Goal: Find specific page/section: Find specific page/section

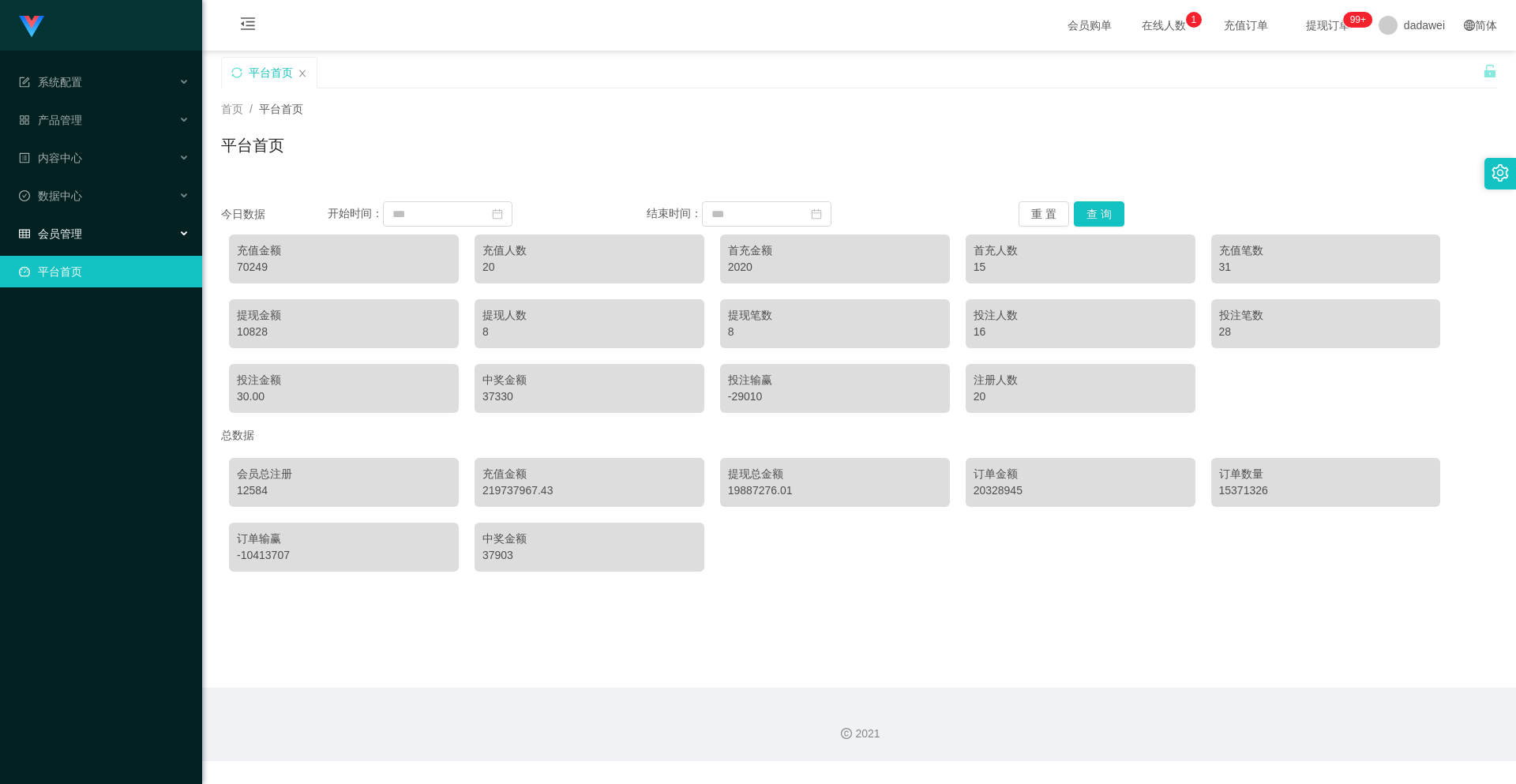
click at [108, 236] on div "会员管理" at bounding box center [101, 234] width 202 height 31
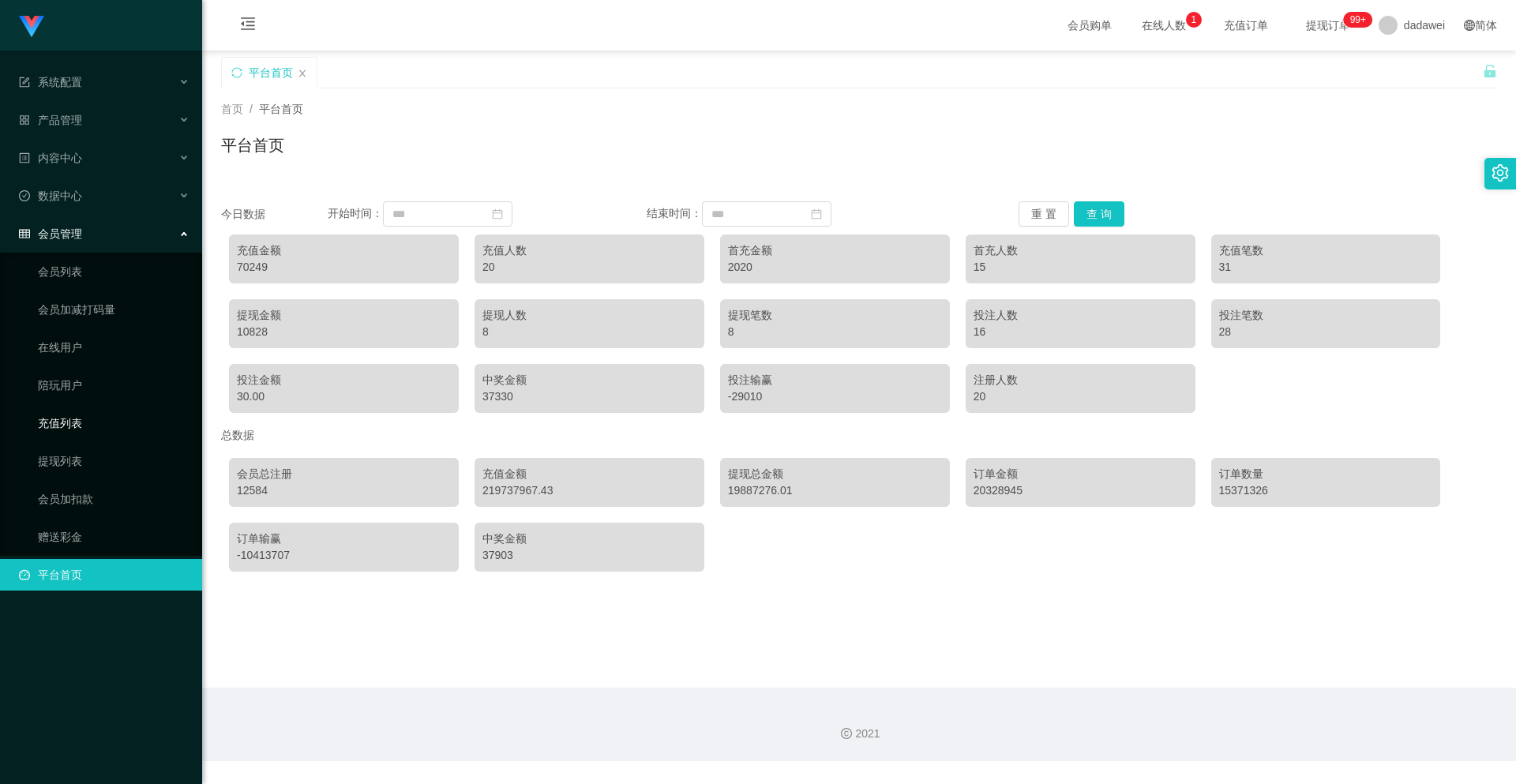
click at [72, 433] on link "充值列表" at bounding box center [113, 423] width 151 height 31
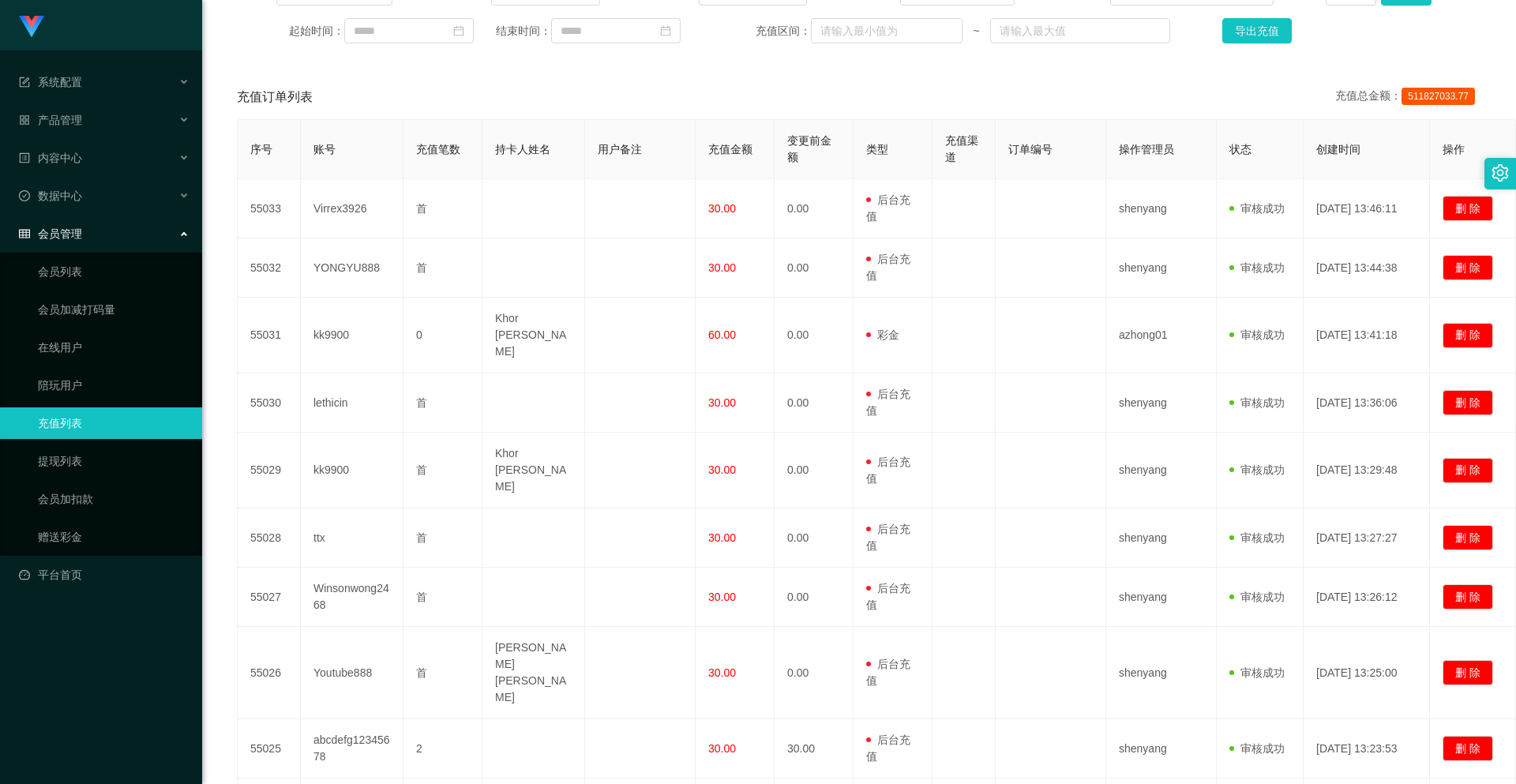
scroll to position [340, 0]
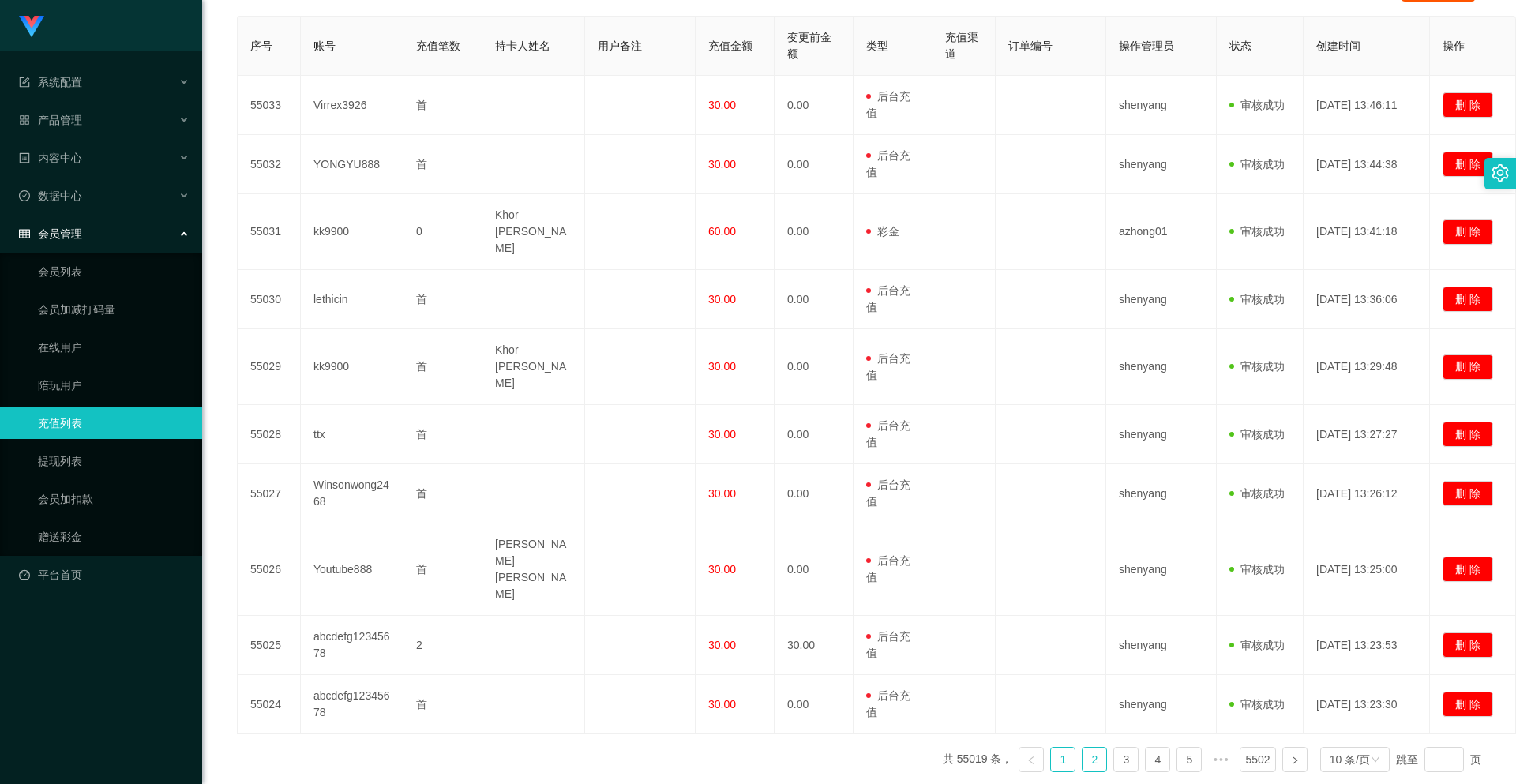
click at [1086, 747] on link "2" at bounding box center [1094, 759] width 24 height 24
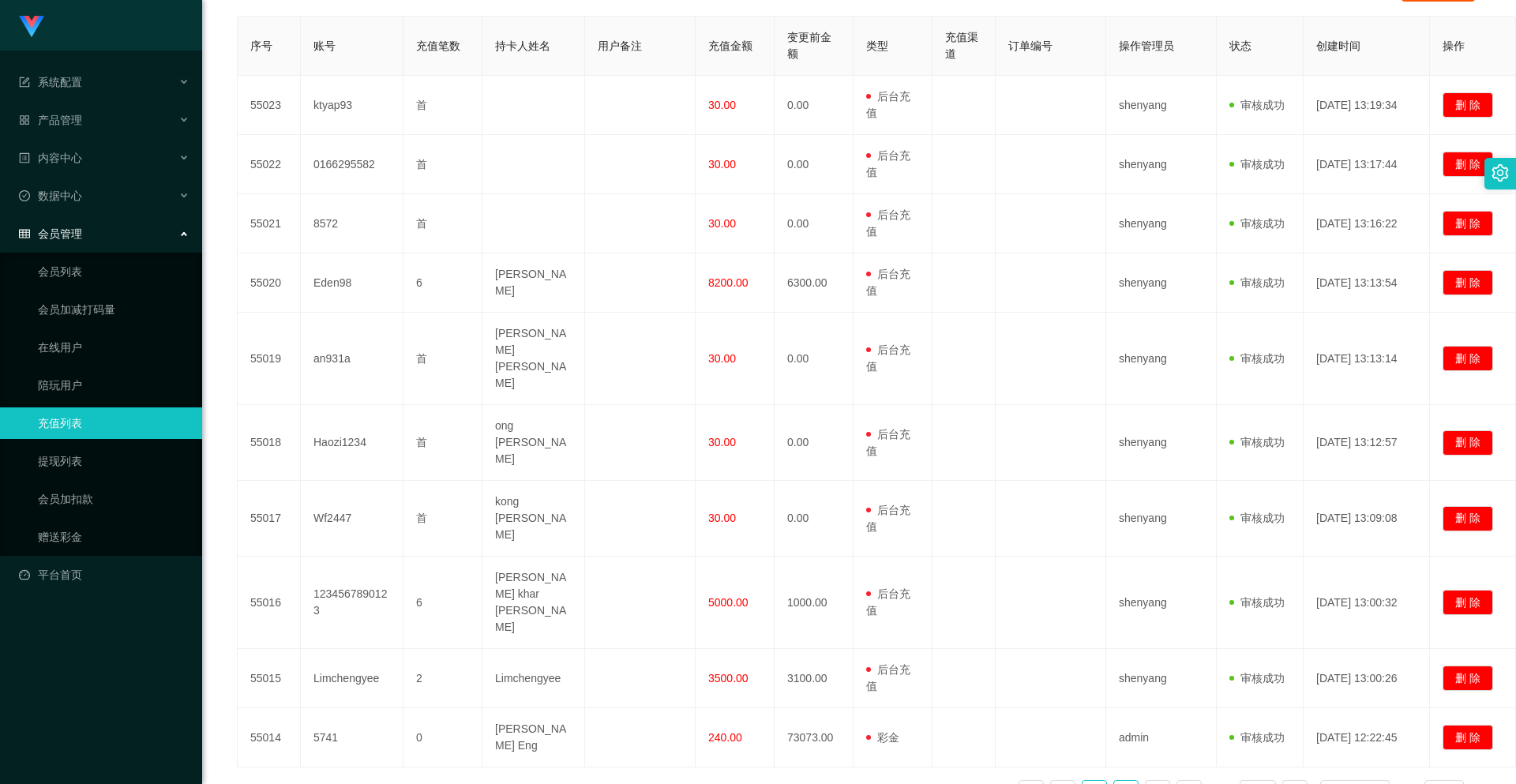
click at [1114, 781] on link "3" at bounding box center [1126, 793] width 24 height 24
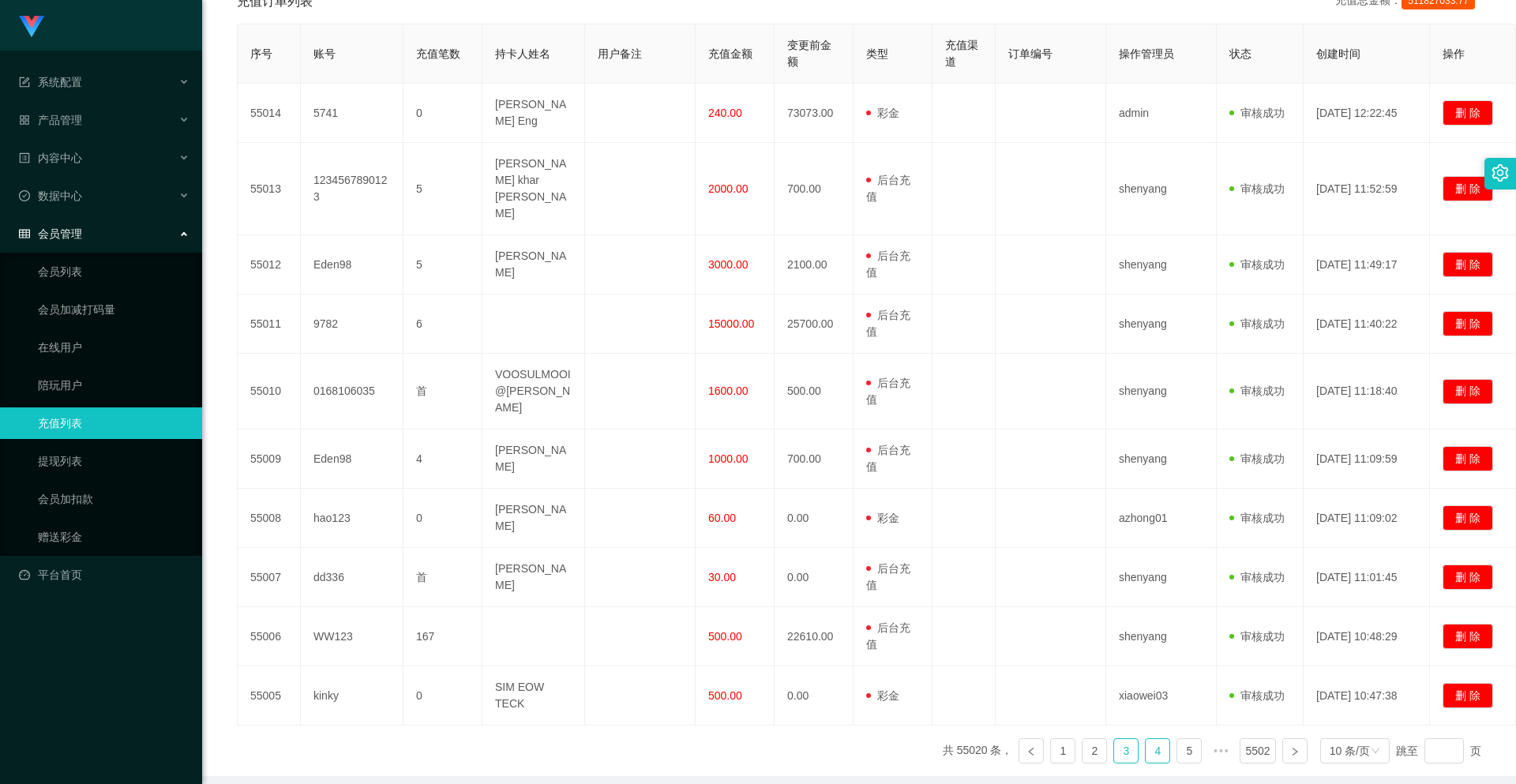
click at [1147, 739] on link "4" at bounding box center [1157, 751] width 24 height 24
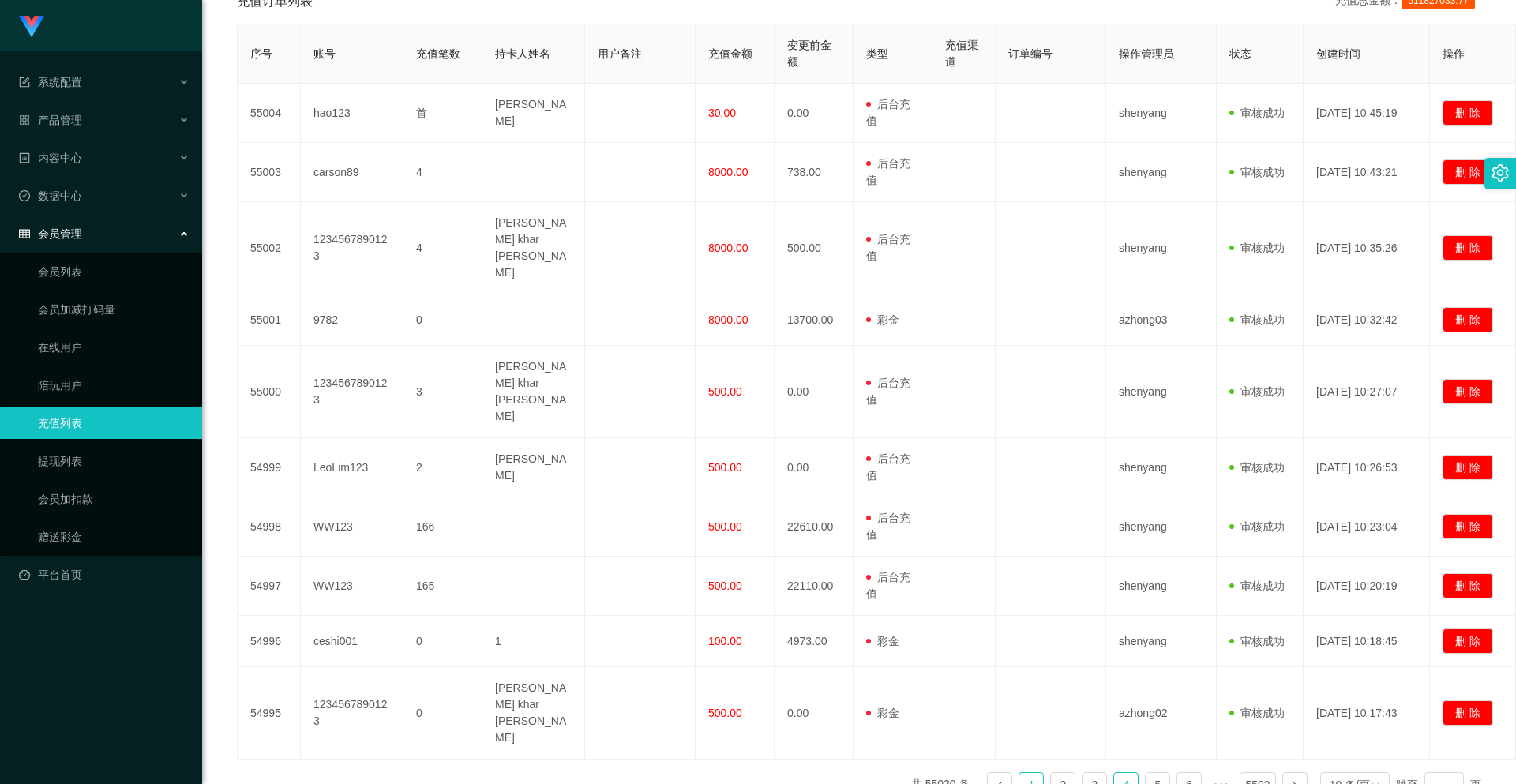
click at [1032, 773] on link "1" at bounding box center [1032, 785] width 24 height 24
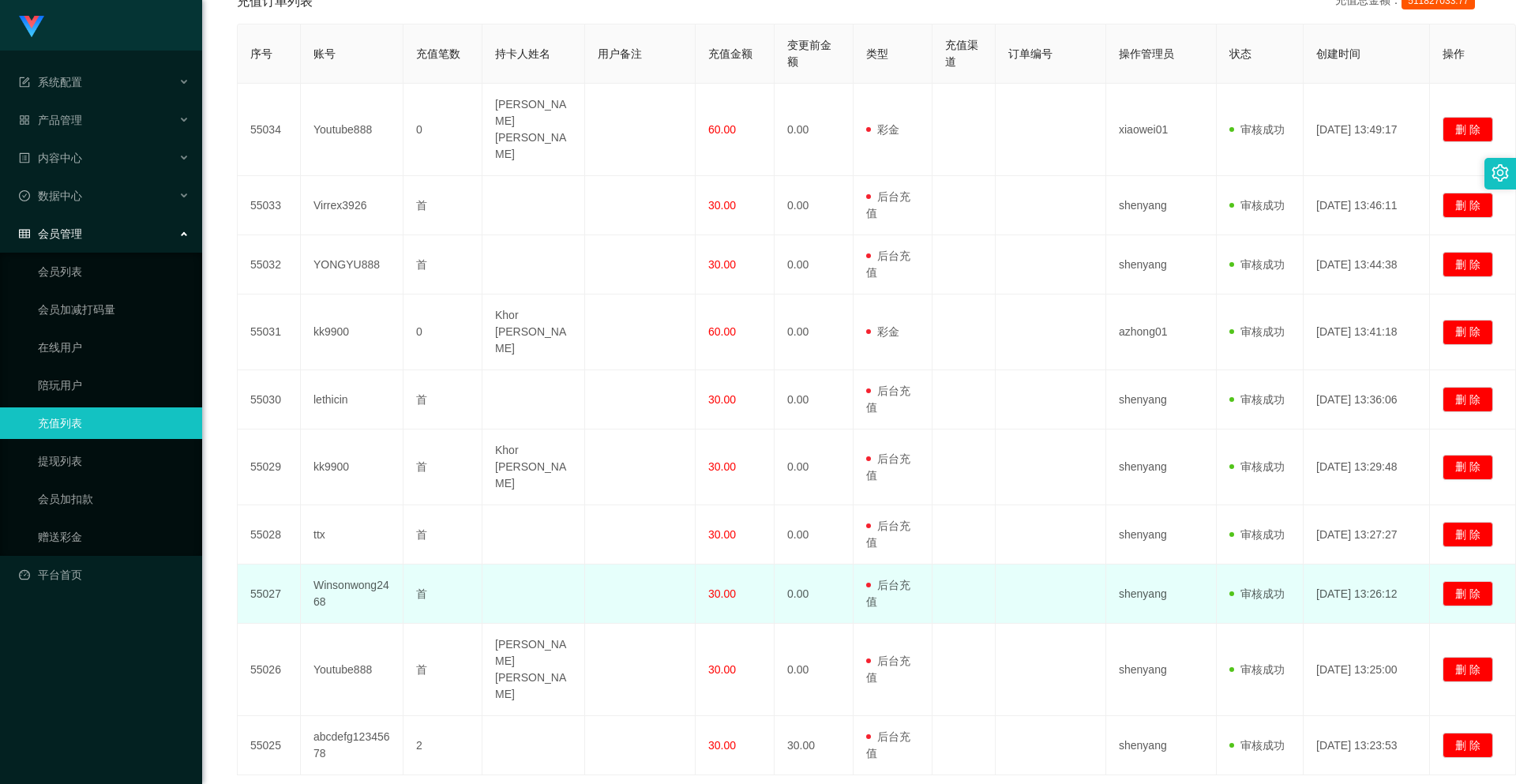
scroll to position [340, 0]
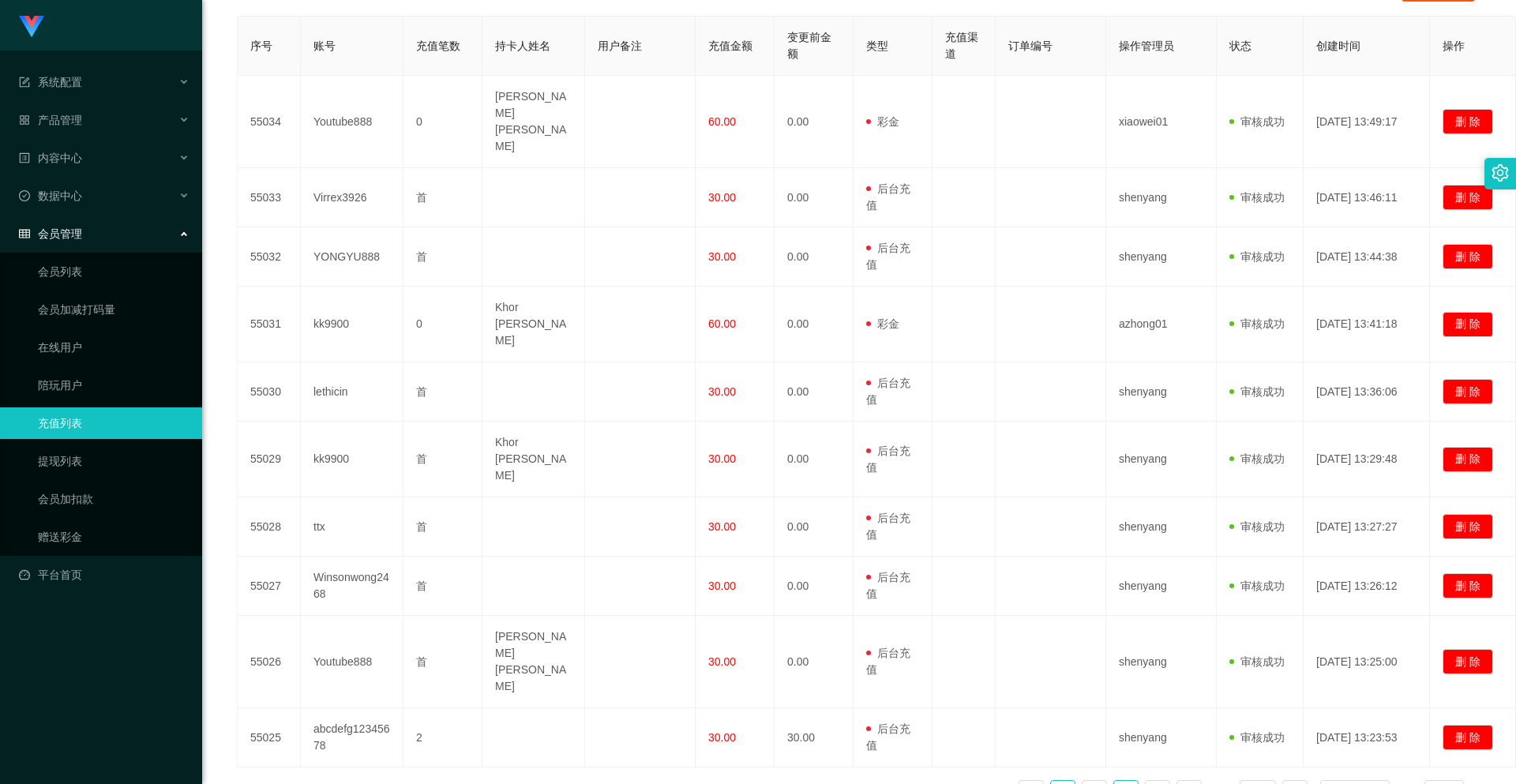
click at [1114, 781] on link "3" at bounding box center [1126, 793] width 24 height 24
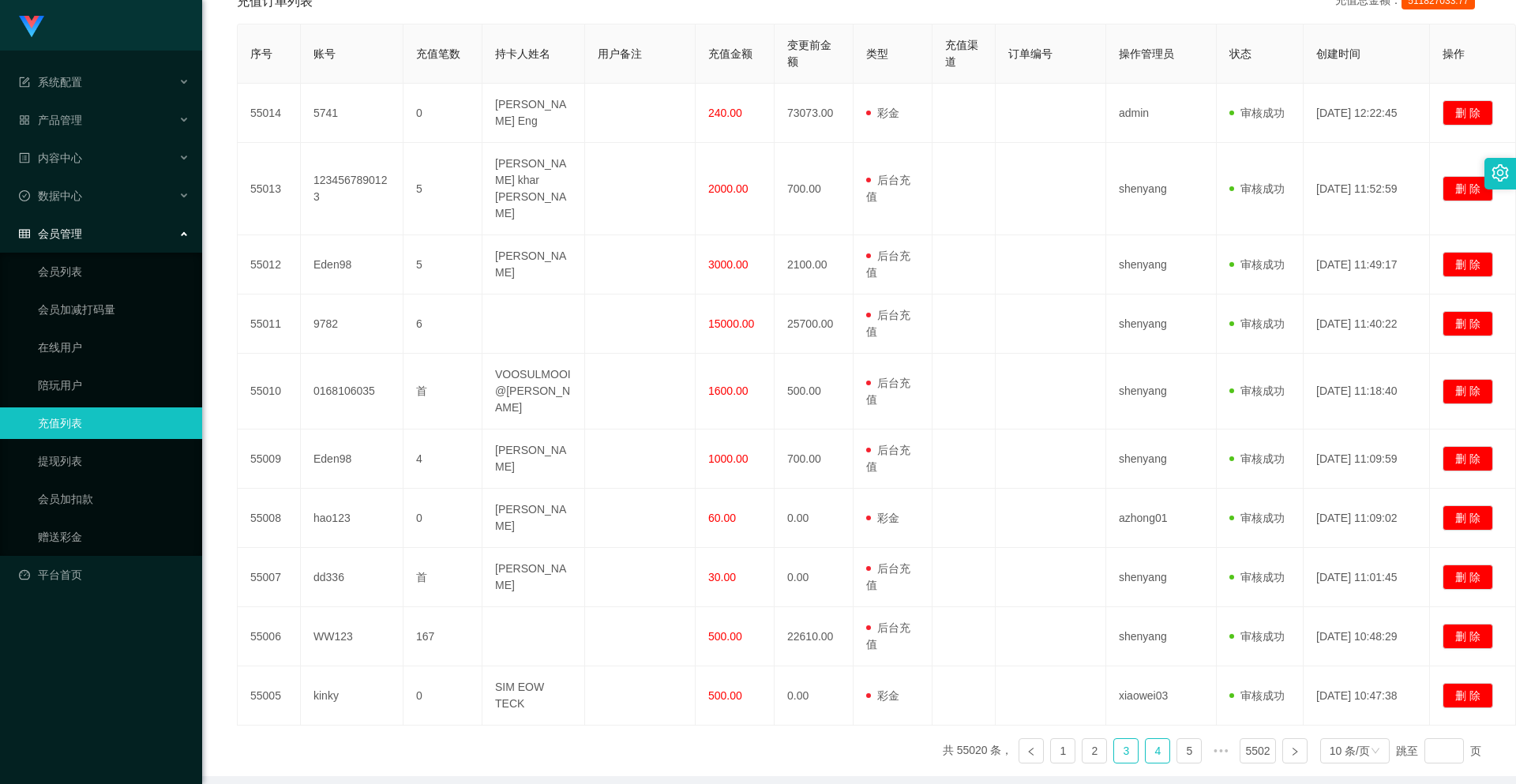
click at [1150, 739] on link "4" at bounding box center [1157, 751] width 24 height 24
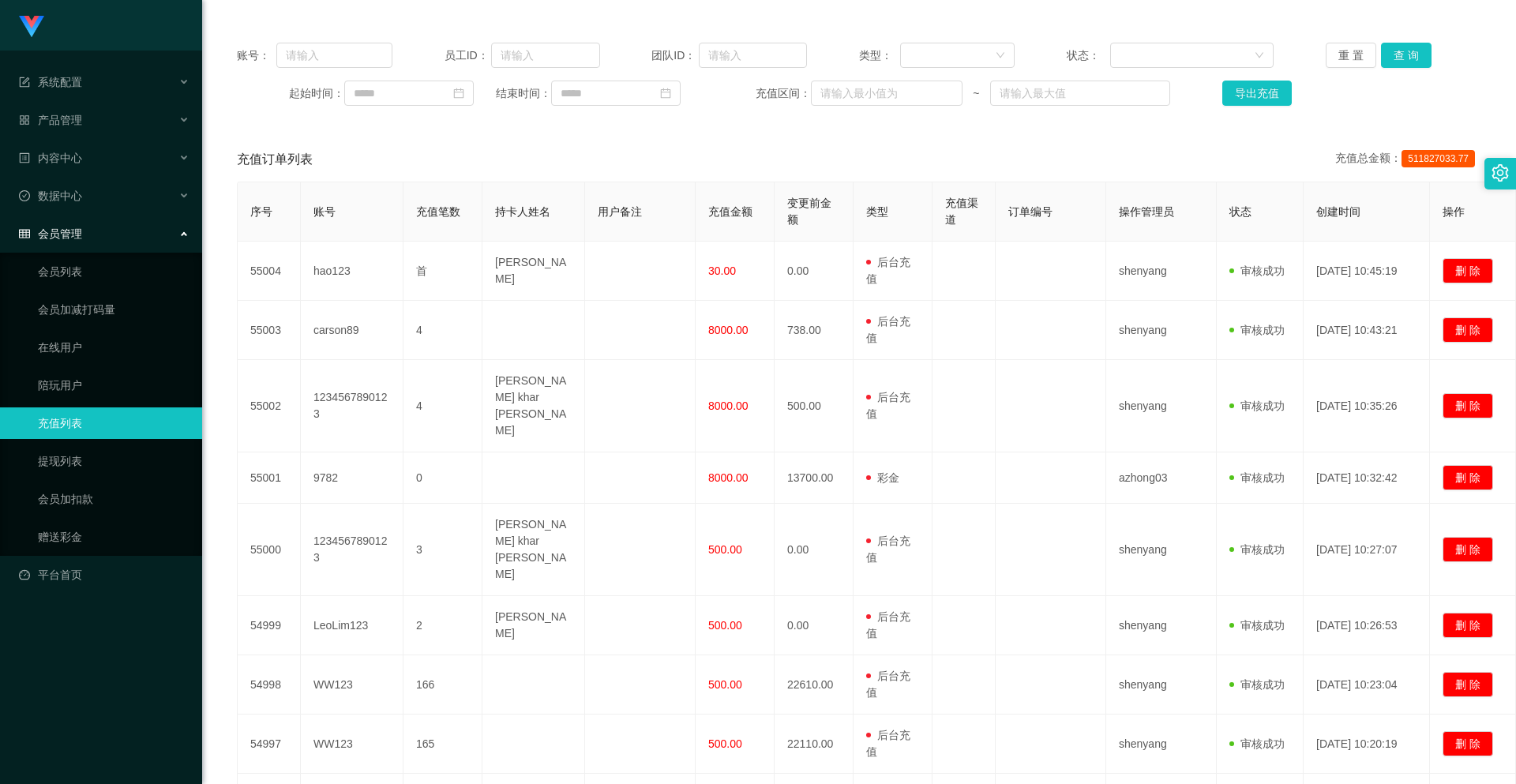
scroll to position [0, 0]
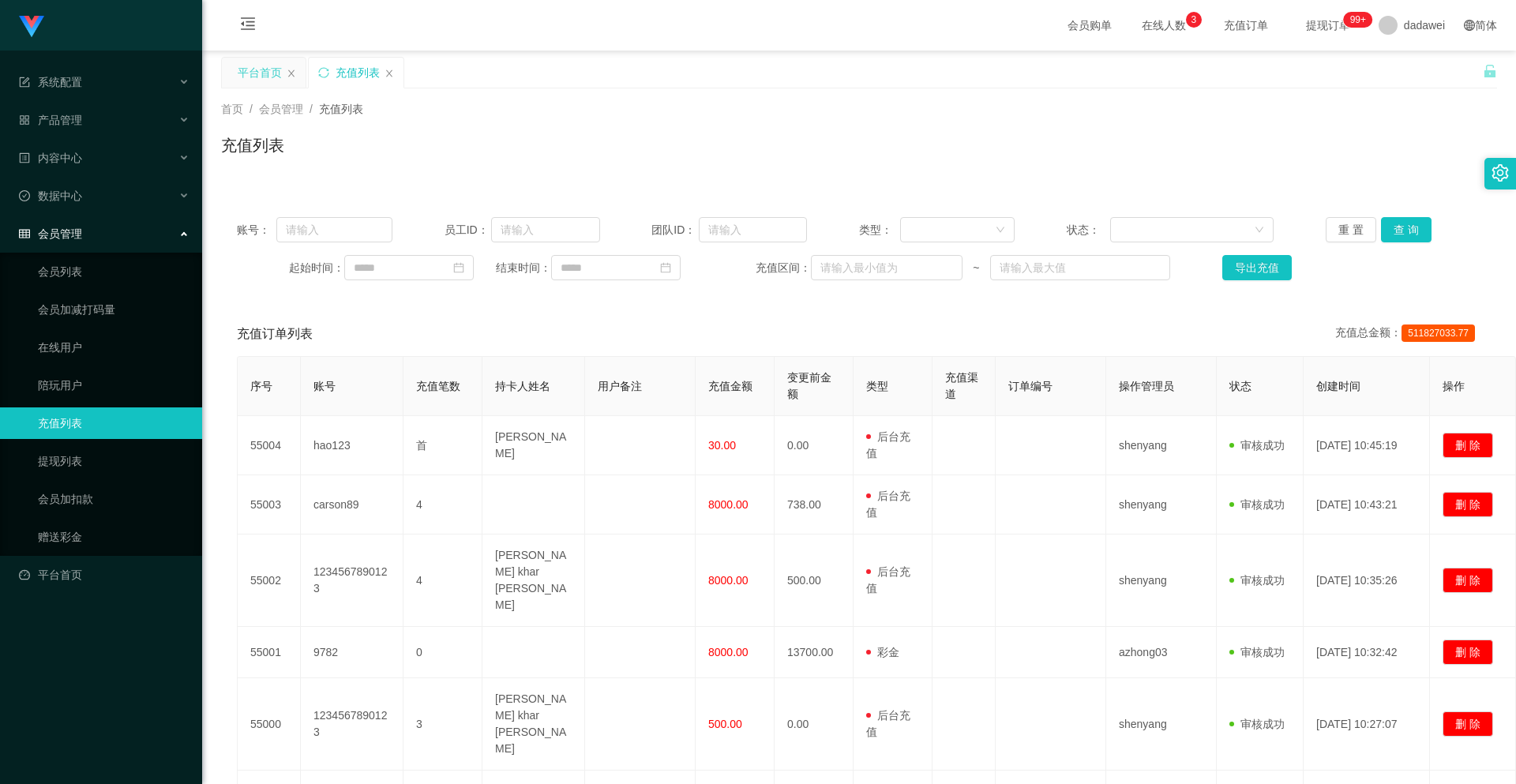
click at [263, 79] on div "平台首页" at bounding box center [260, 72] width 44 height 30
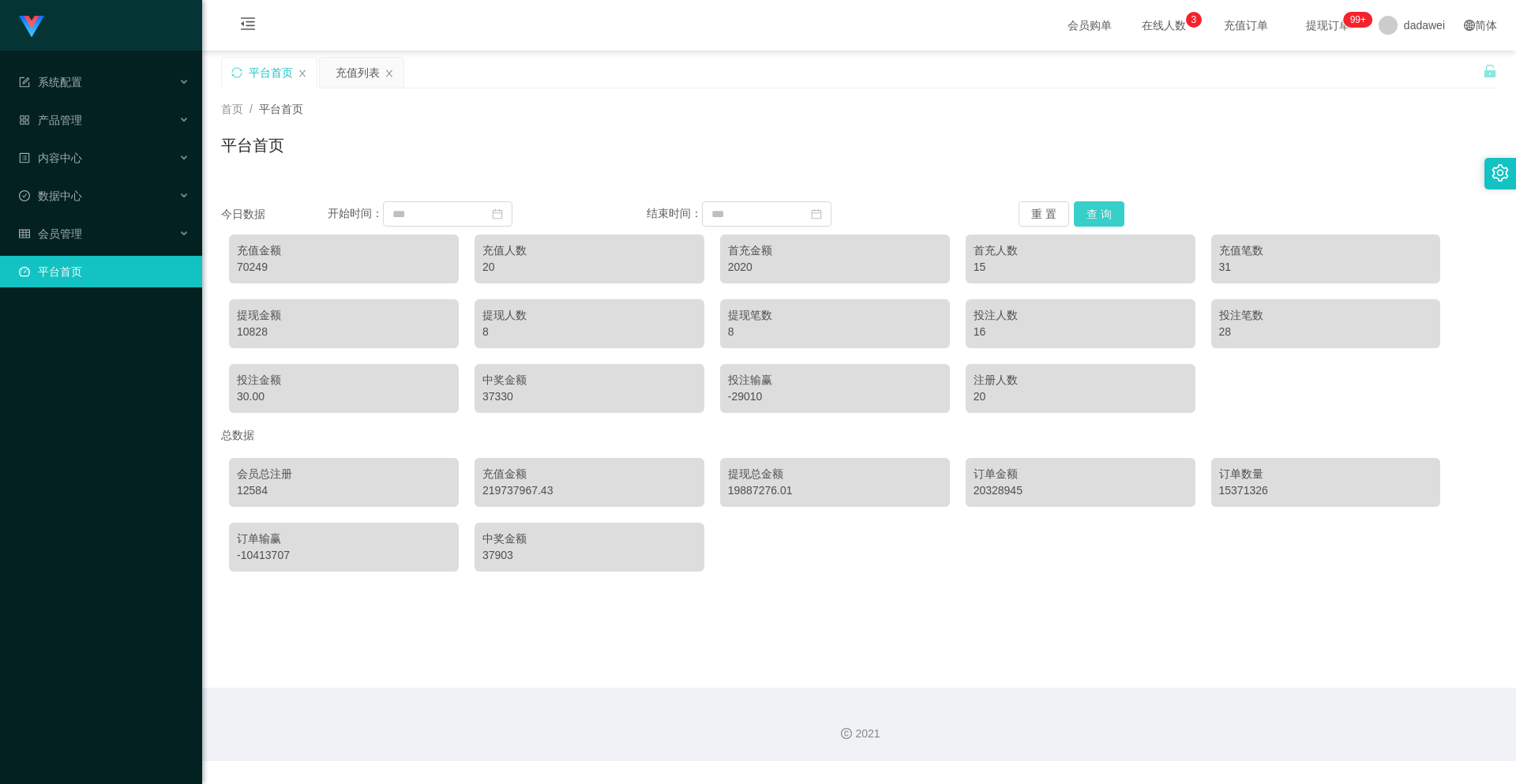
click at [1108, 215] on button "查 询" at bounding box center [1099, 215] width 50 height 26
